Goal: Check status: Check status

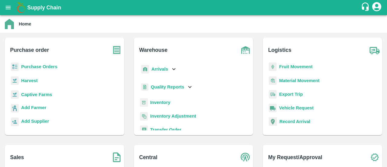
click at [47, 67] on b "Purchase Orders" at bounding box center [39, 66] width 36 height 5
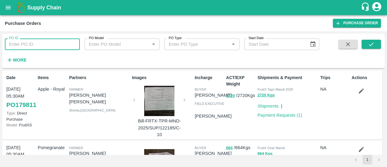
click at [35, 44] on input "PO ID" at bounding box center [42, 43] width 75 height 11
paste input "164415"
type input "164415"
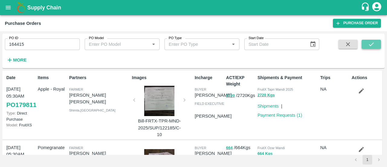
click at [374, 44] on icon "submit" at bounding box center [371, 44] width 7 height 7
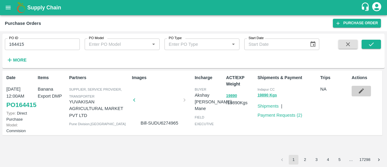
click at [364, 90] on icon "button" at bounding box center [361, 90] width 7 height 7
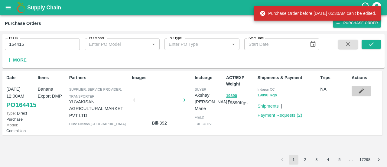
click at [362, 90] on icon "button" at bounding box center [361, 90] width 5 height 5
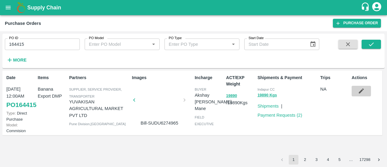
click at [360, 90] on icon "button" at bounding box center [361, 90] width 7 height 7
click at [263, 107] on link "Shipments" at bounding box center [268, 105] width 21 height 5
click at [362, 87] on icon "button" at bounding box center [361, 90] width 7 height 7
click at [359, 94] on button "button" at bounding box center [361, 91] width 19 height 10
